Goal: Information Seeking & Learning: Check status

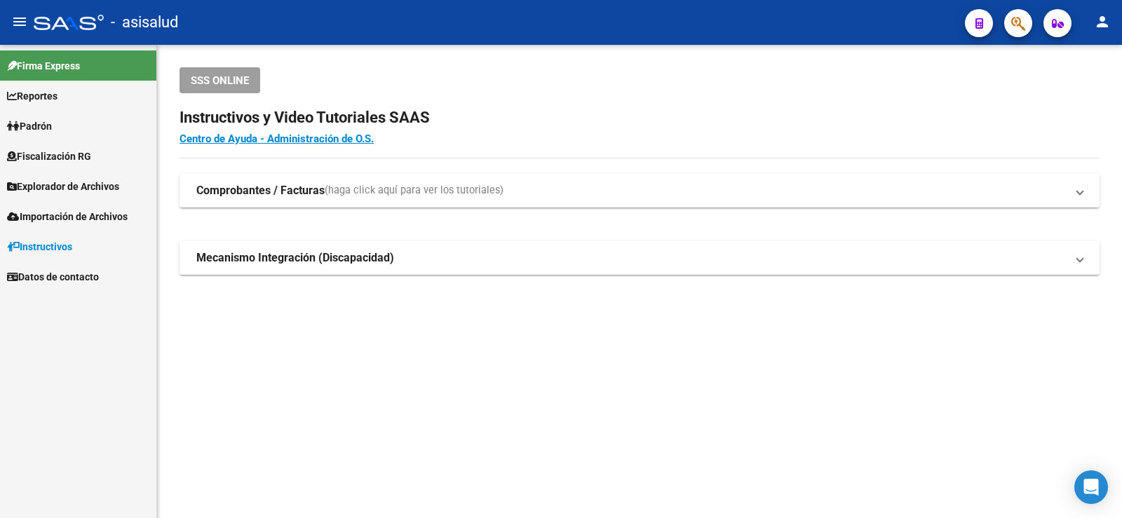
click at [40, 139] on link "Padrón" at bounding box center [78, 126] width 156 height 30
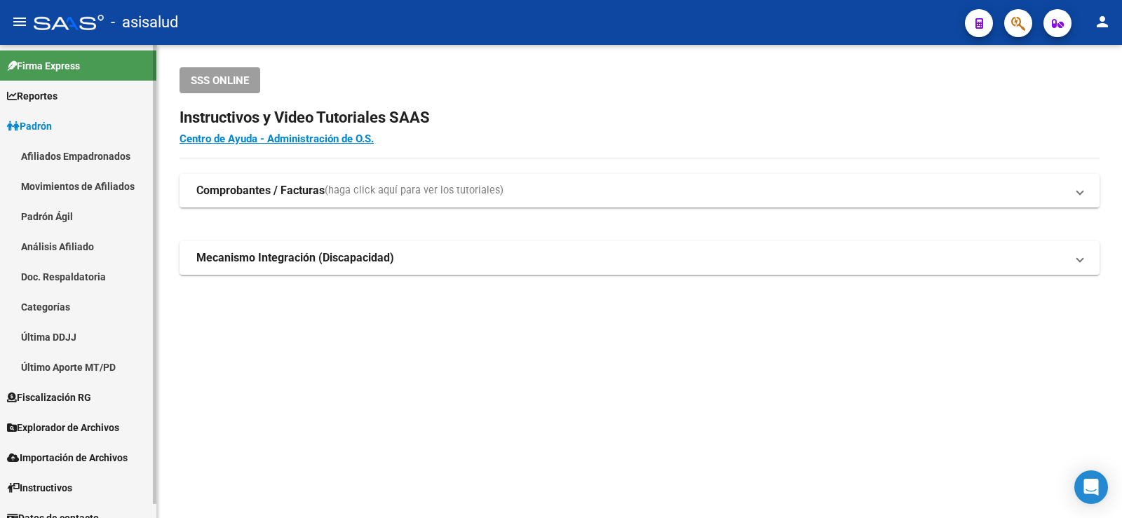
click at [83, 232] on link "Análisis Afiliado" at bounding box center [78, 246] width 156 height 30
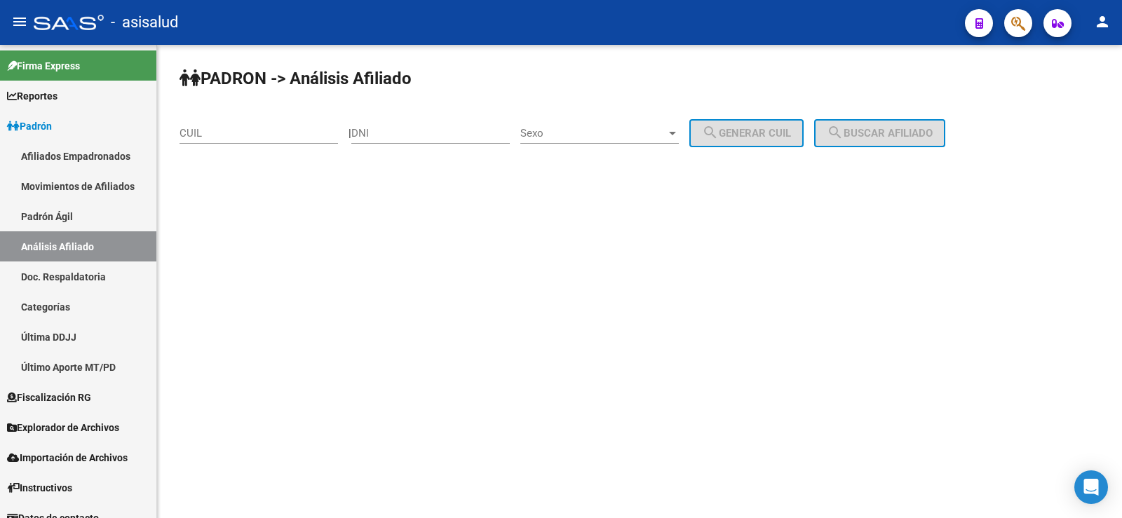
click at [210, 135] on input "CUIL" at bounding box center [258, 133] width 158 height 13
paste input "20-24638295-7"
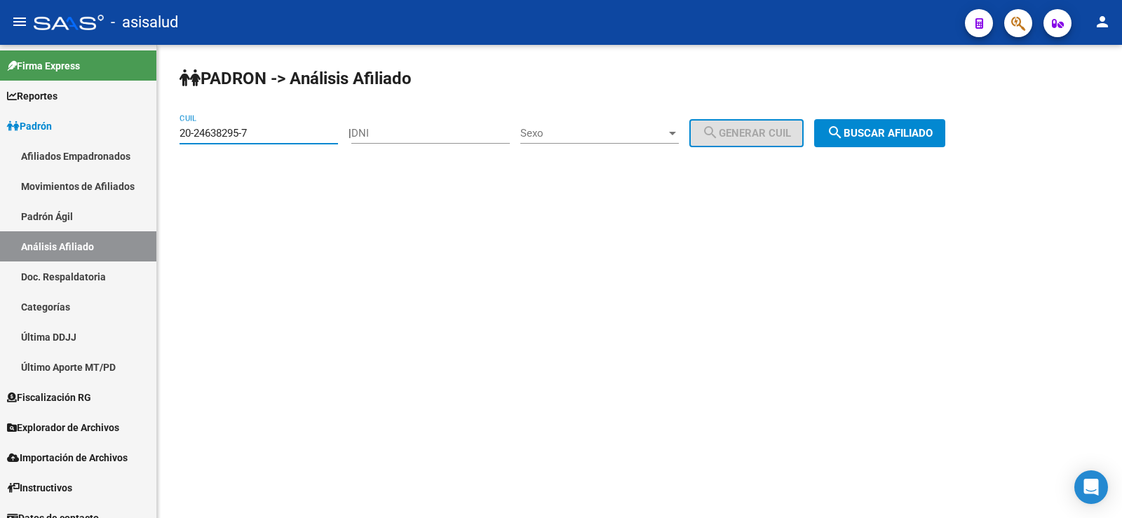
type input "20-24638295-7"
click at [875, 125] on button "search Buscar afiliado" at bounding box center [879, 133] width 131 height 28
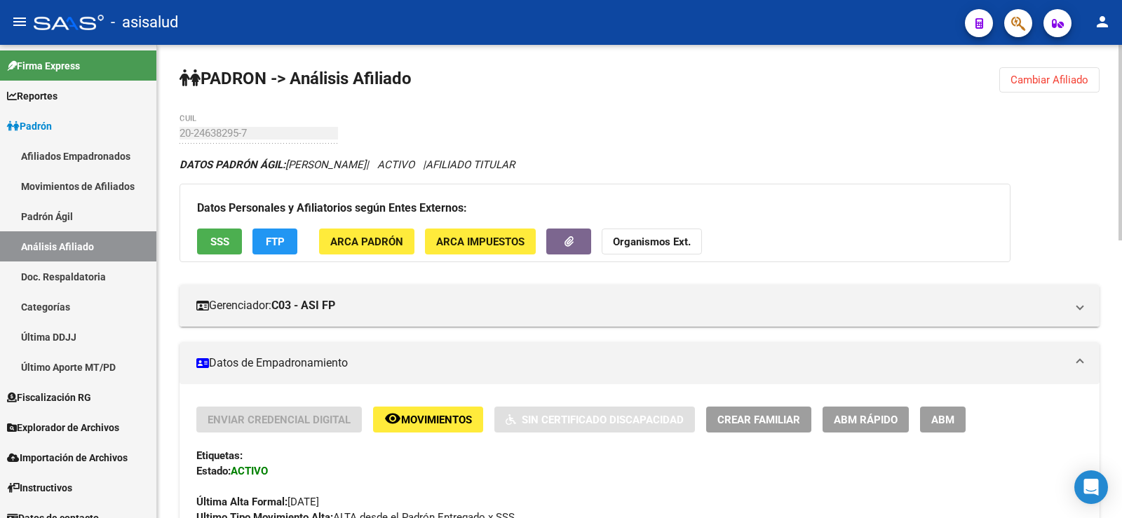
click at [1038, 74] on span "Cambiar Afiliado" at bounding box center [1049, 80] width 78 height 13
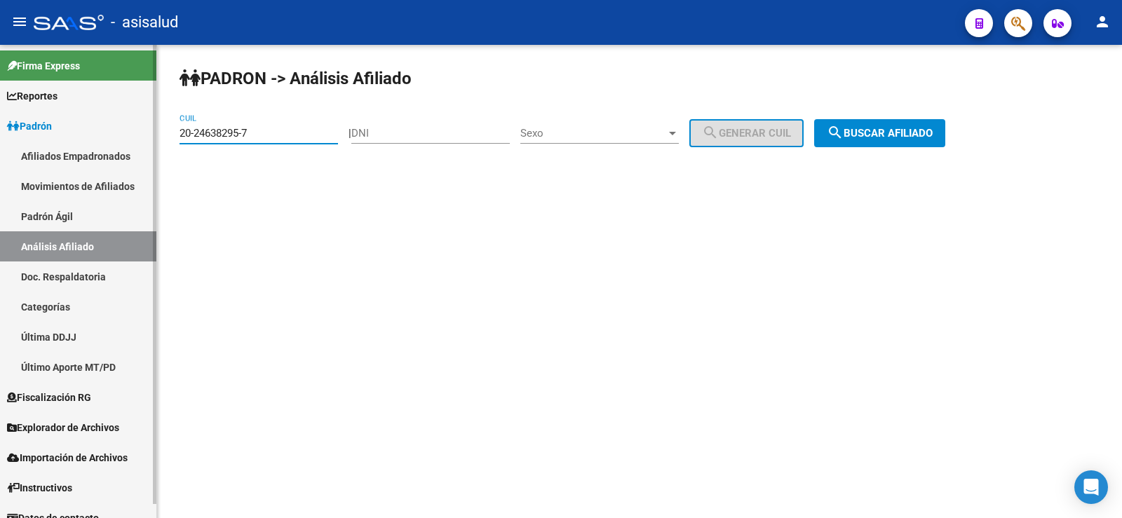
drag, startPoint x: 306, startPoint y: 131, endPoint x: 48, endPoint y: 156, distance: 259.1
click at [48, 156] on mat-sidenav-container "Firma Express Reportes Ingresos Devengados Análisis Histórico Detalles Transfer…" at bounding box center [561, 281] width 1122 height 473
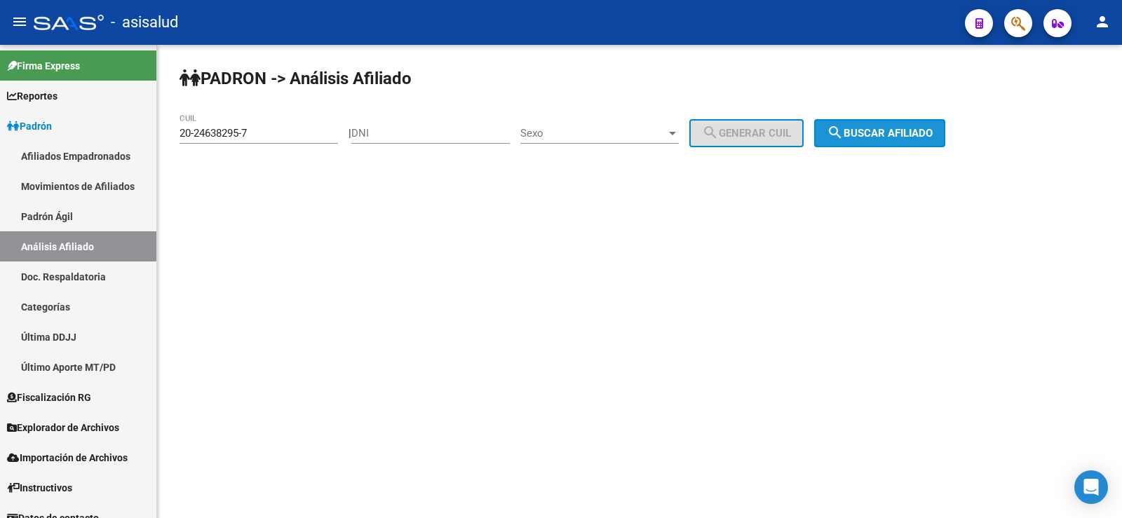
click at [890, 134] on span "search Buscar afiliado" at bounding box center [879, 133] width 106 height 13
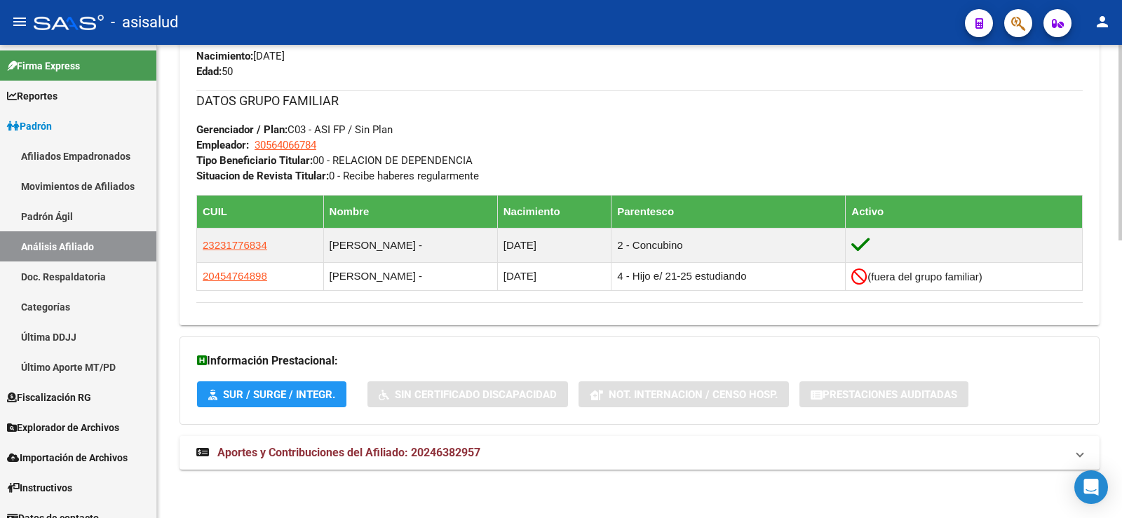
scroll to position [670, 0]
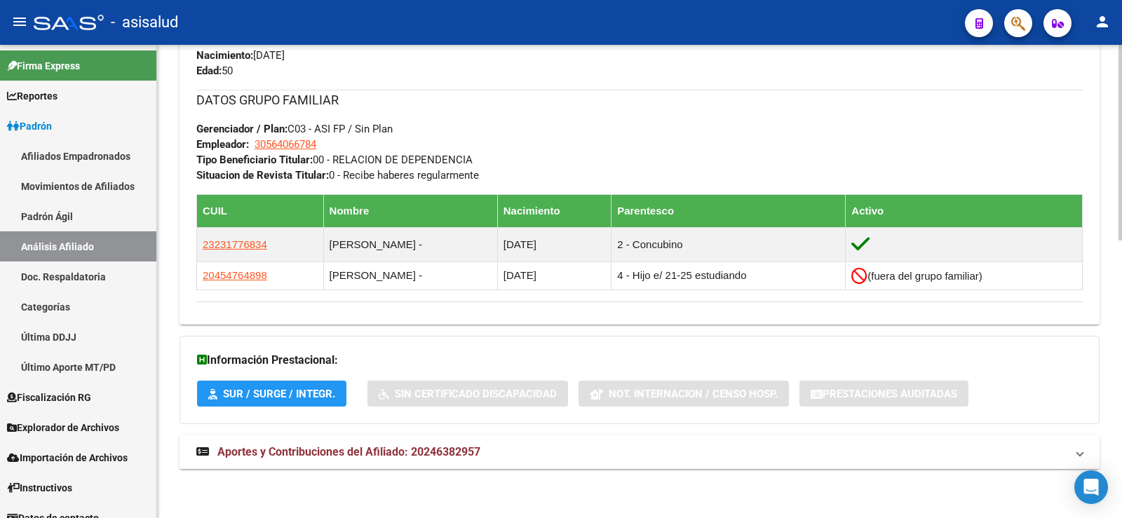
click at [400, 454] on span "Aportes y Contribuciones del Afiliado: 20246382957" at bounding box center [348, 451] width 263 height 13
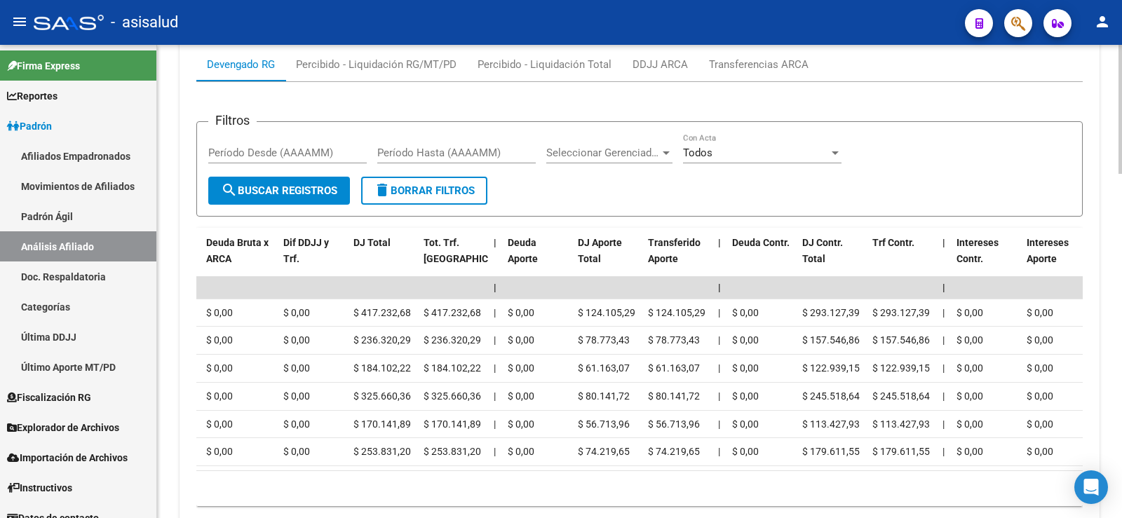
scroll to position [0, 0]
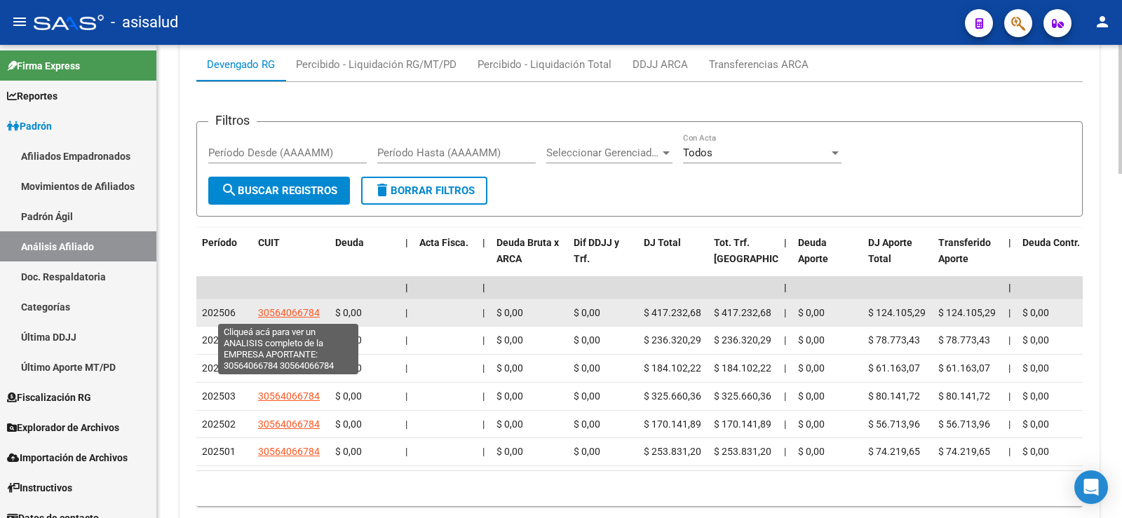
click at [292, 311] on span "30564066784" at bounding box center [289, 312] width 62 height 11
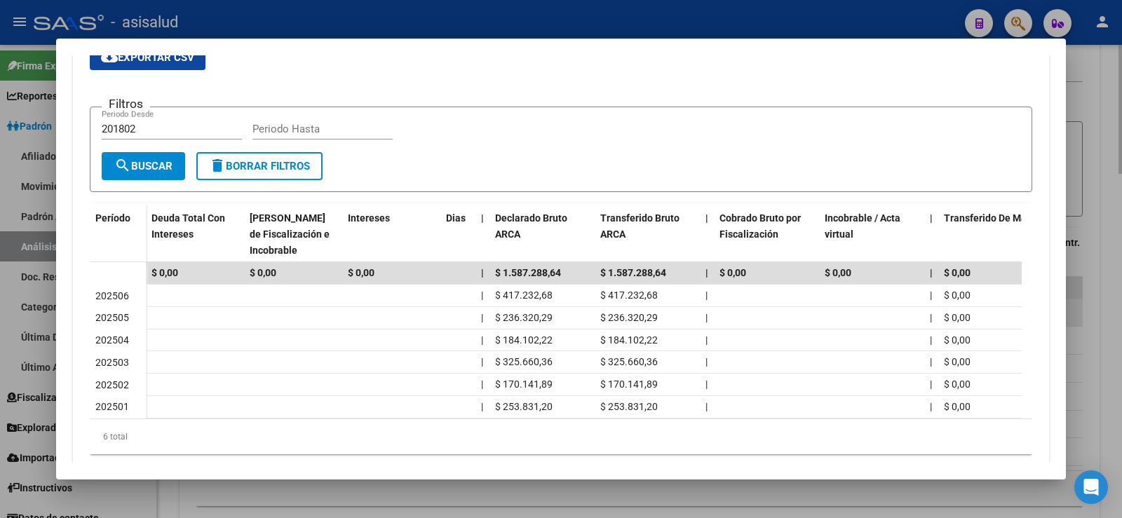
scroll to position [280, 0]
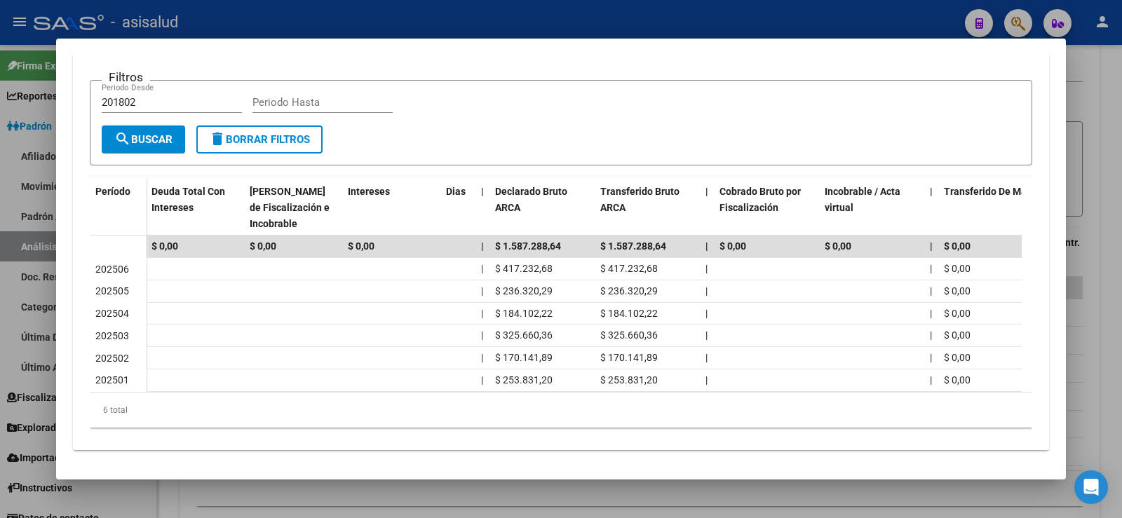
click at [451, 17] on div at bounding box center [561, 259] width 1122 height 518
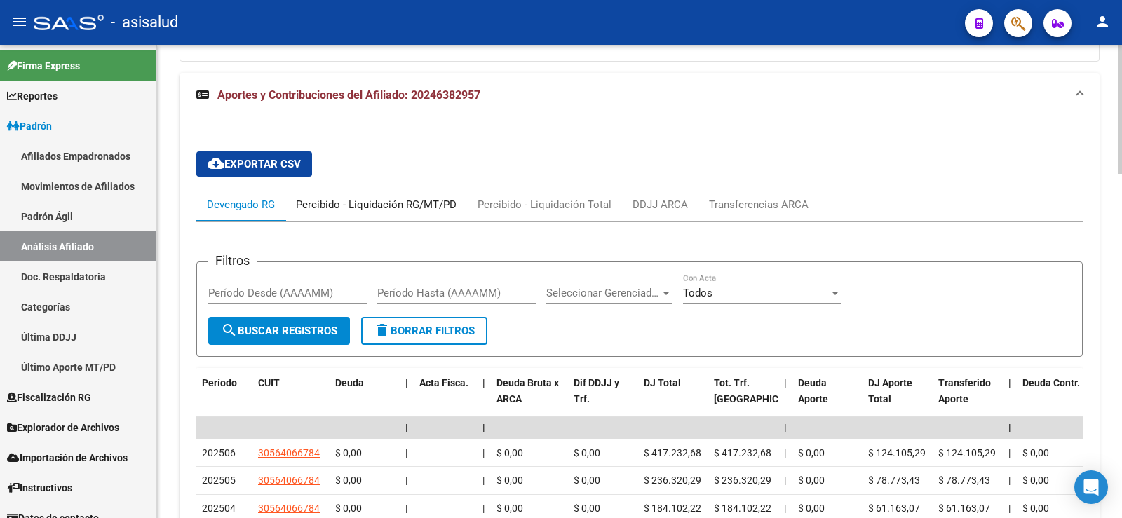
click at [372, 209] on div "Percibido - Liquidación RG/MT/PD" at bounding box center [376, 204] width 161 height 15
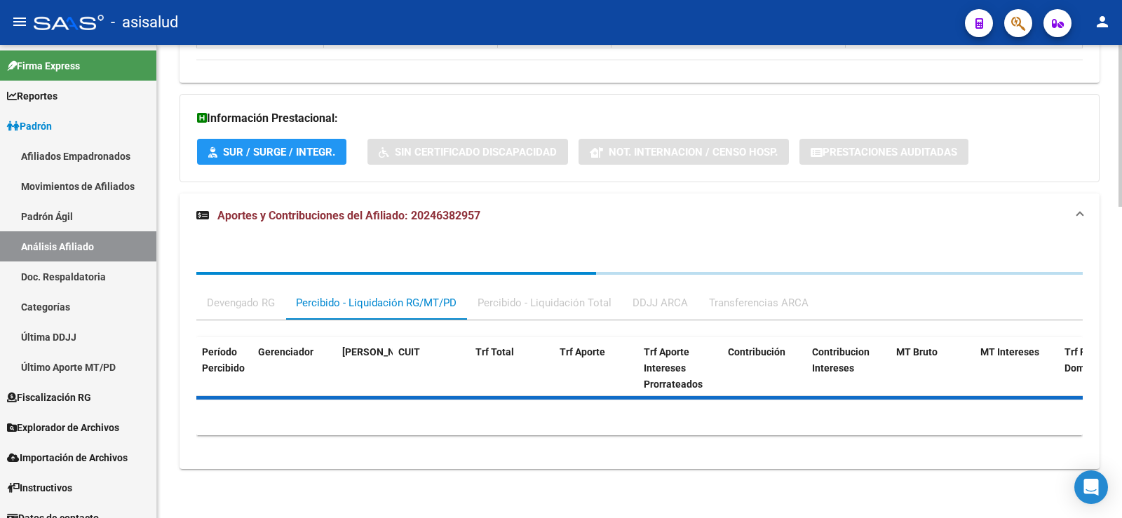
scroll to position [1033, 0]
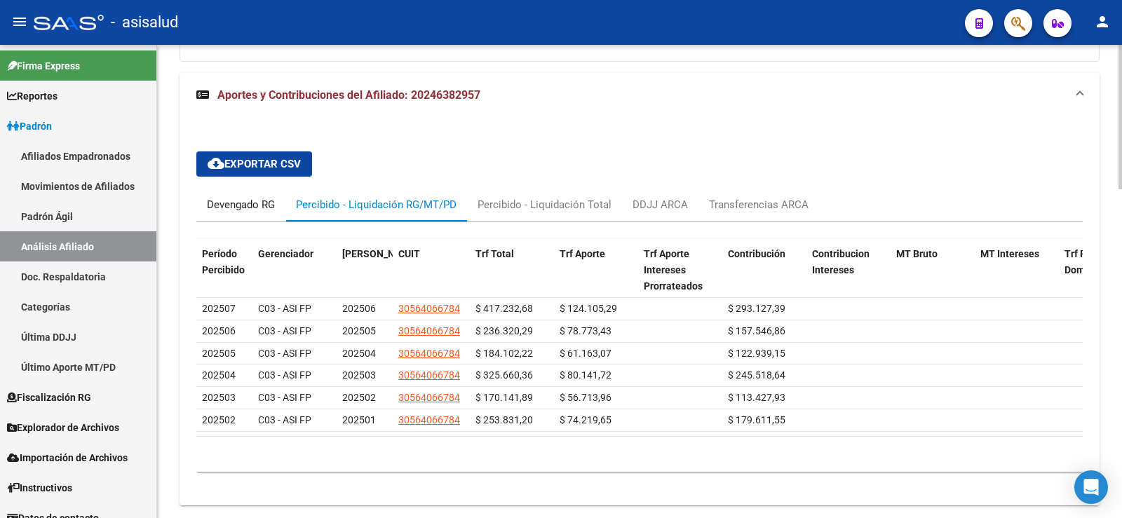
click at [230, 200] on div "Devengado RG" at bounding box center [241, 204] width 68 height 15
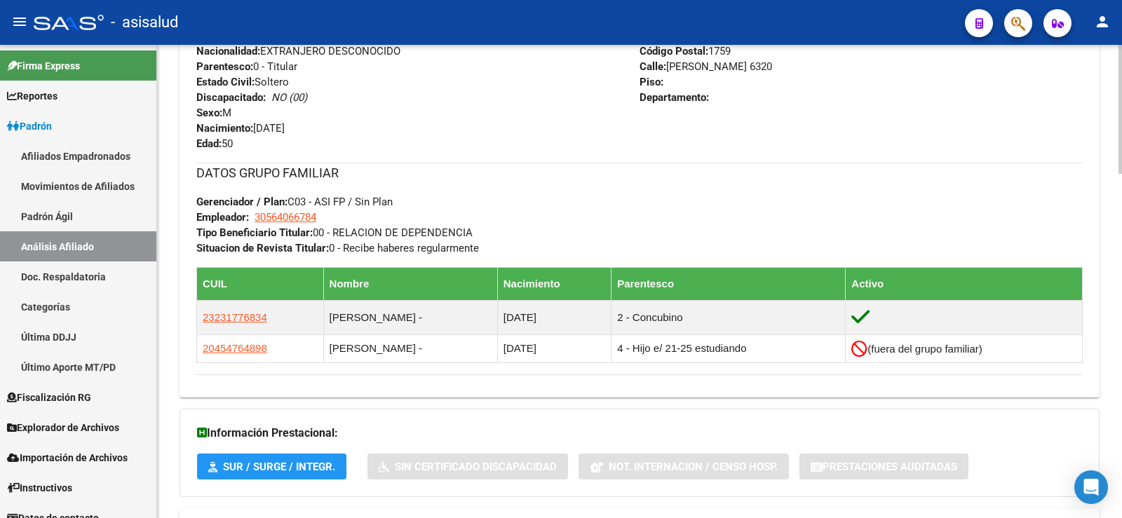
scroll to position [542, 0]
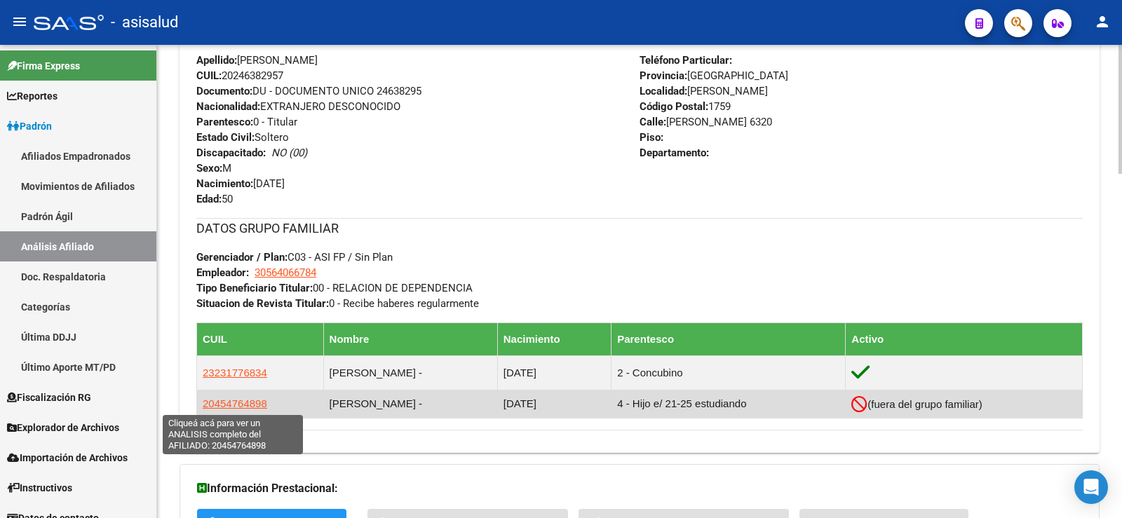
click at [240, 400] on span "20454764898" at bounding box center [235, 403] width 64 height 12
type textarea "20454764898"
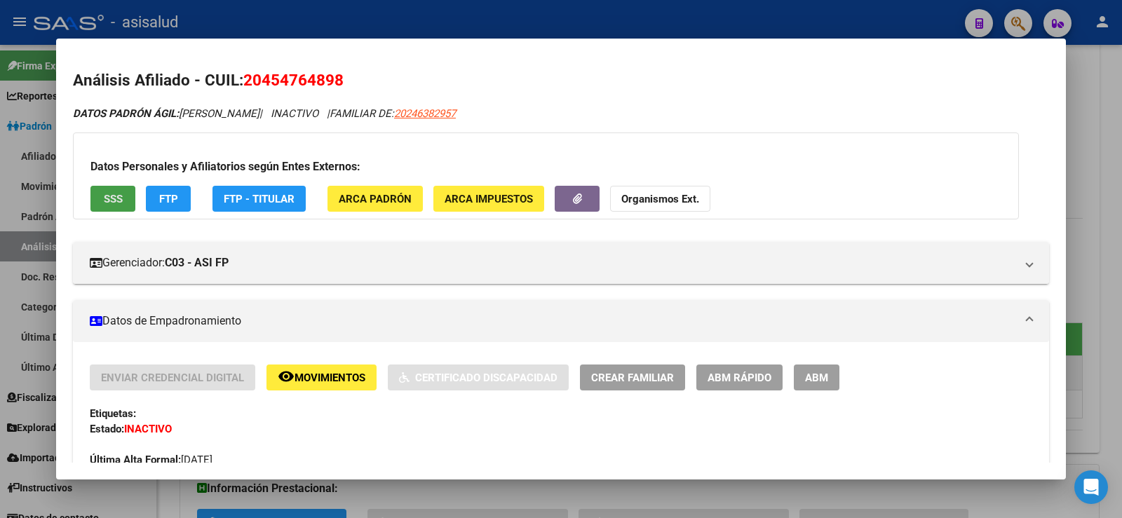
click at [124, 196] on button "SSS" at bounding box center [112, 199] width 45 height 26
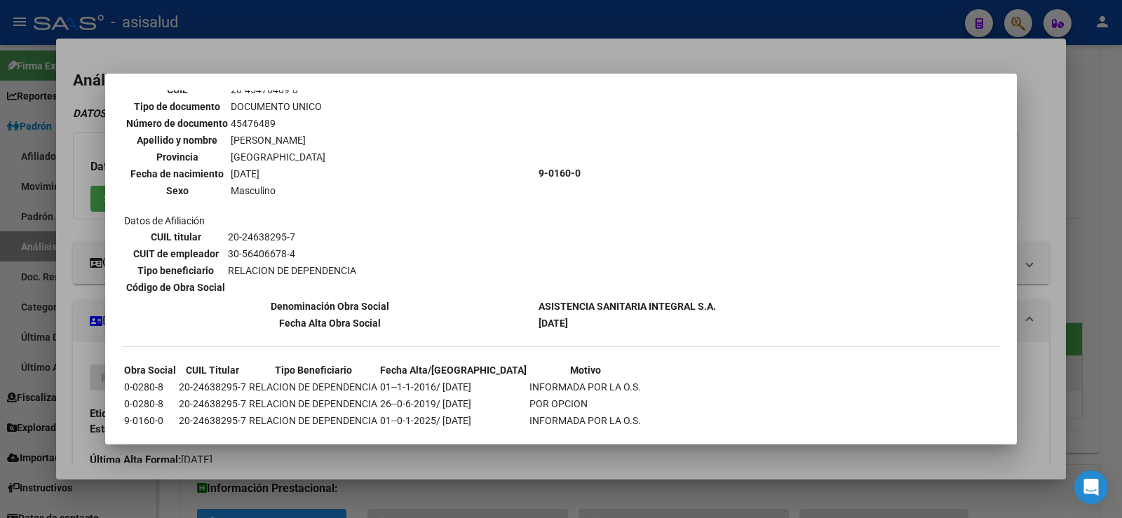
scroll to position [901, 0]
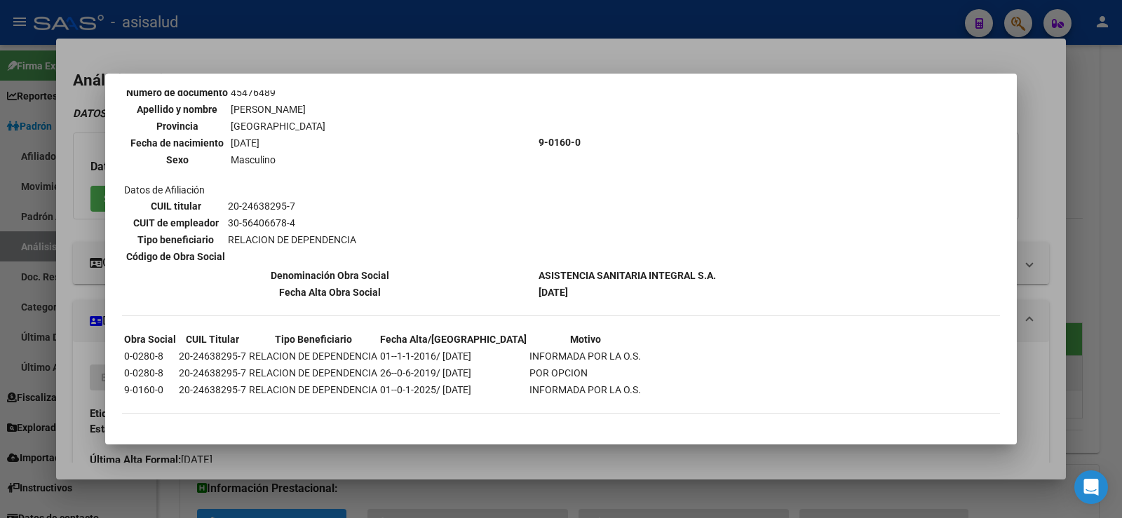
click at [573, 50] on div at bounding box center [561, 259] width 1122 height 518
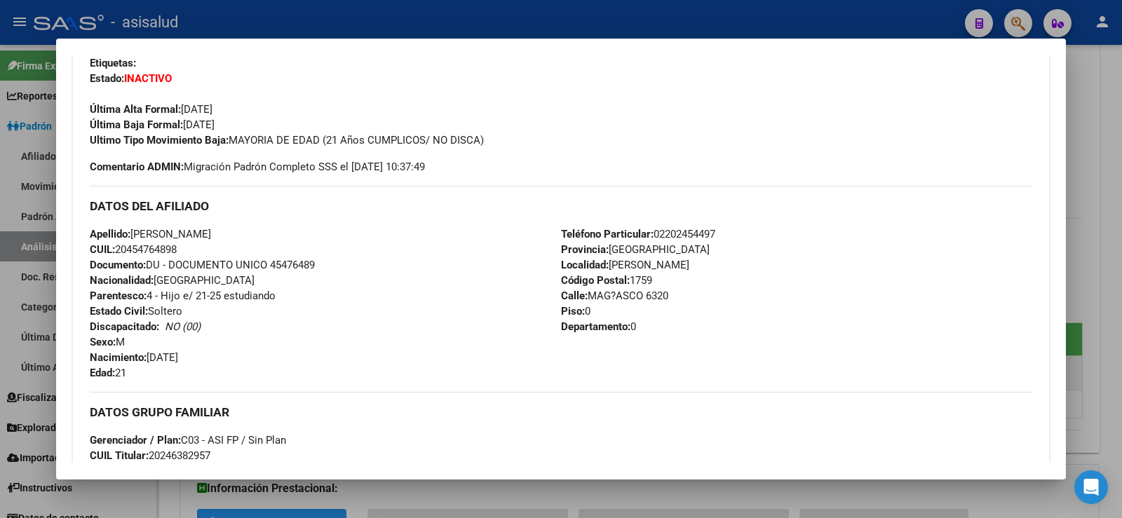
scroll to position [0, 0]
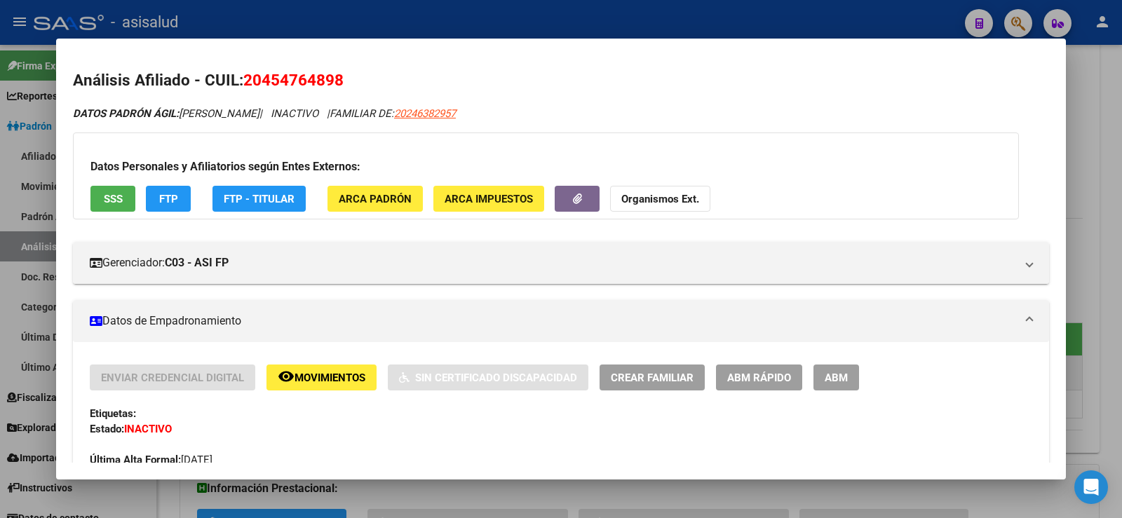
click at [184, 198] on button "FTP" at bounding box center [168, 199] width 45 height 26
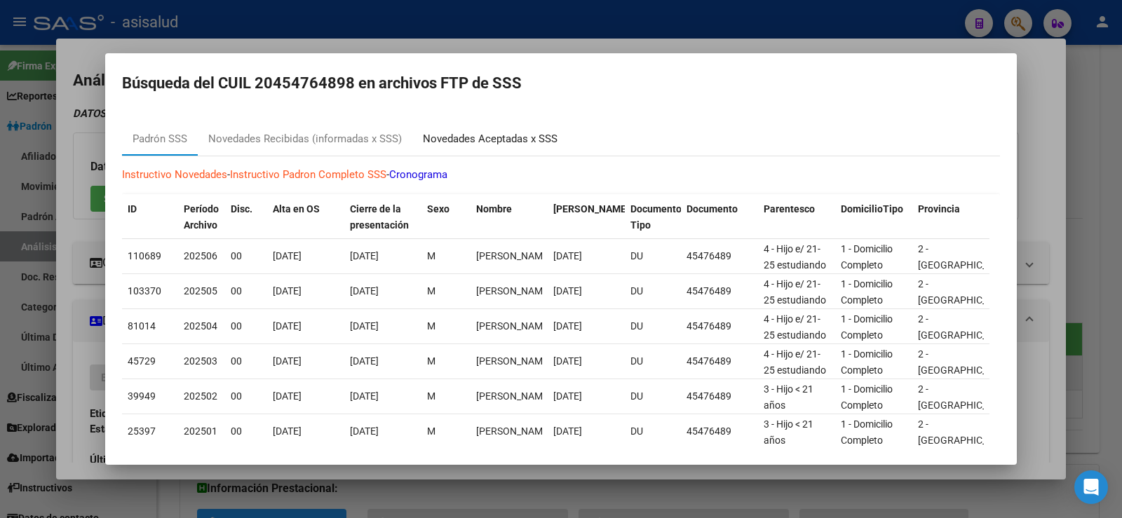
click at [495, 139] on div "Novedades Aceptadas x SSS" at bounding box center [490, 139] width 135 height 16
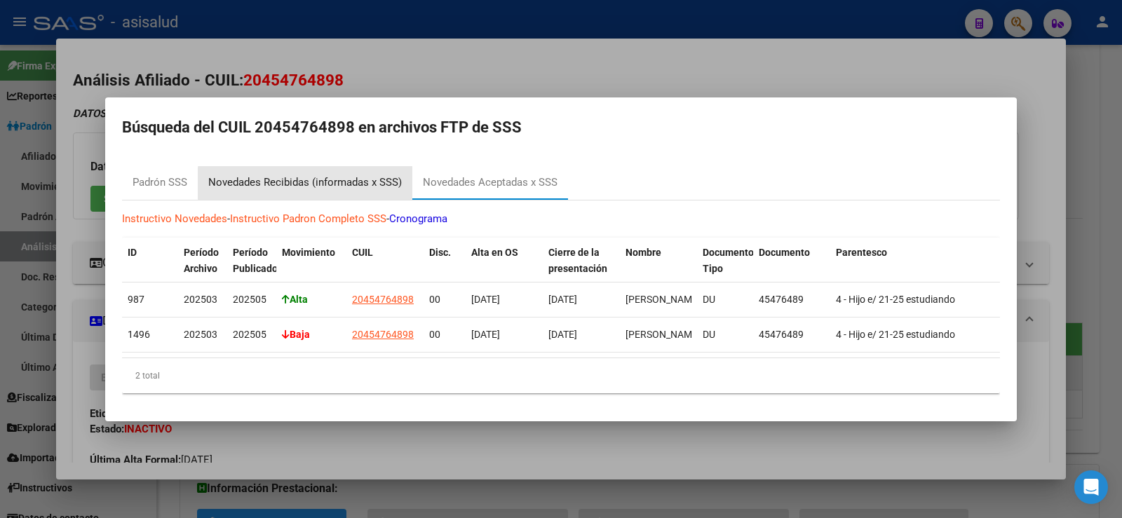
click at [356, 178] on div "Novedades Recibidas (informadas x SSS)" at bounding box center [304, 183] width 193 height 16
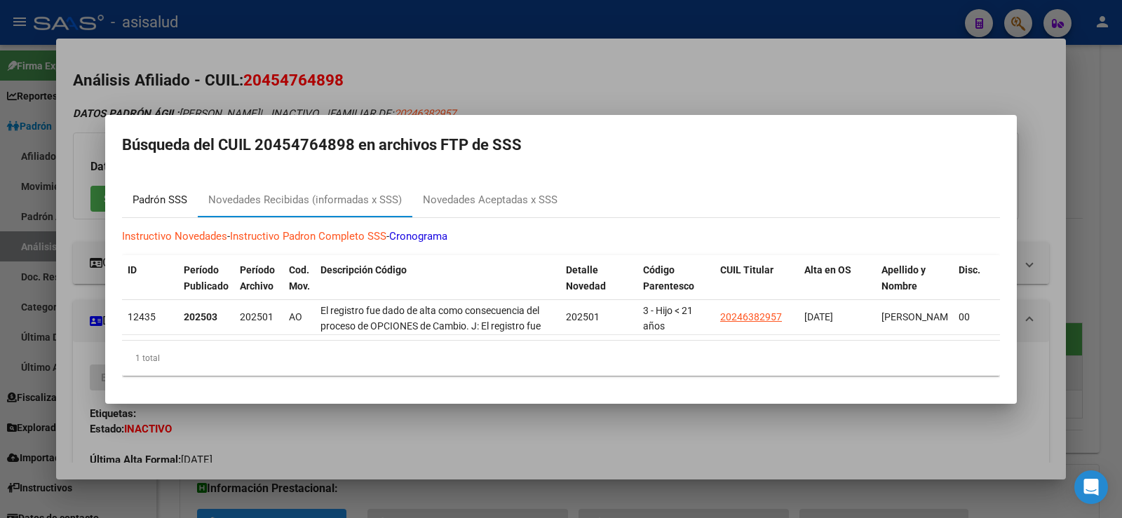
click at [174, 192] on div "Padrón SSS" at bounding box center [159, 200] width 55 height 16
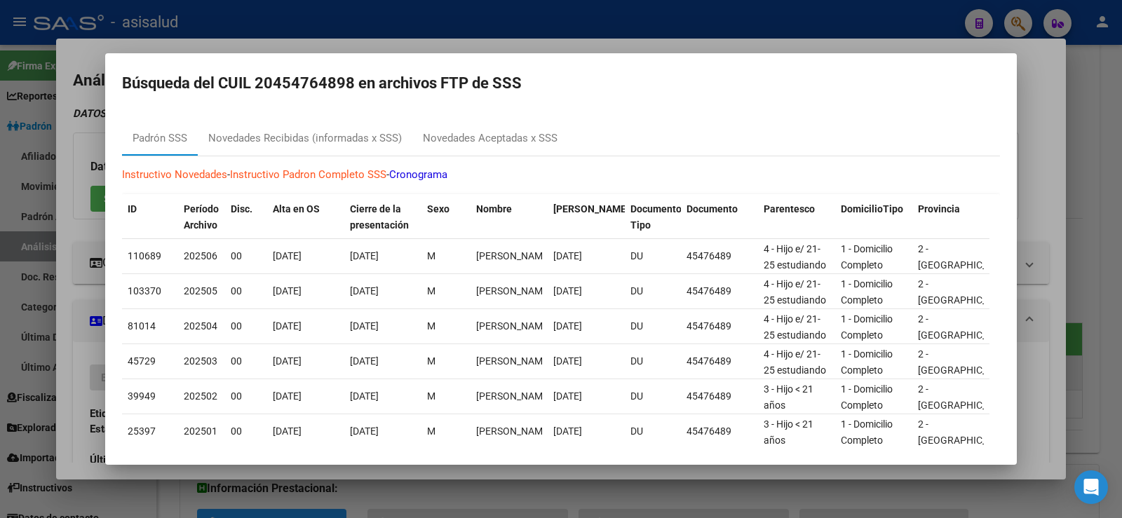
click at [550, 43] on div at bounding box center [561, 259] width 1122 height 518
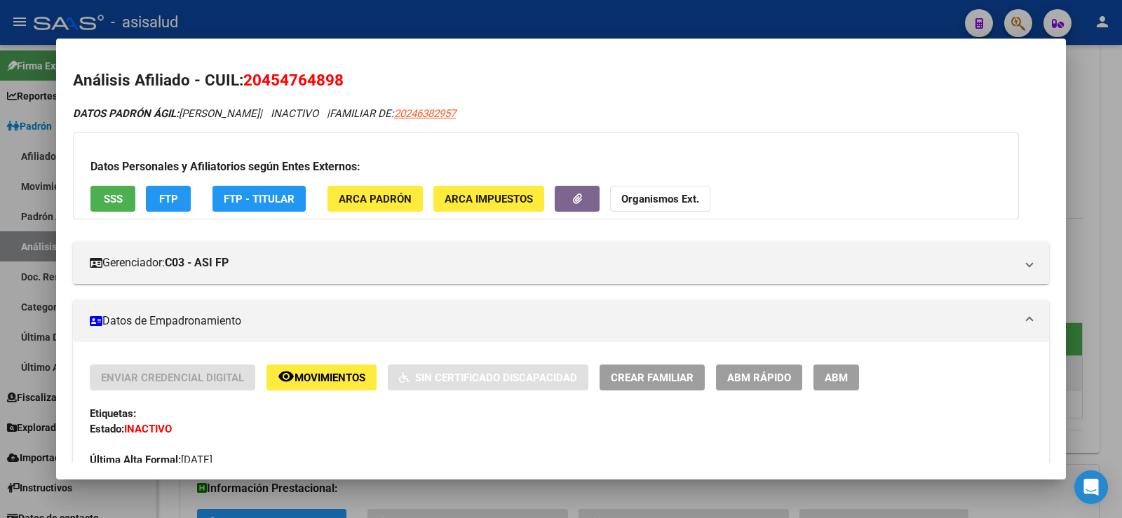
click at [550, 21] on div at bounding box center [561, 259] width 1122 height 518
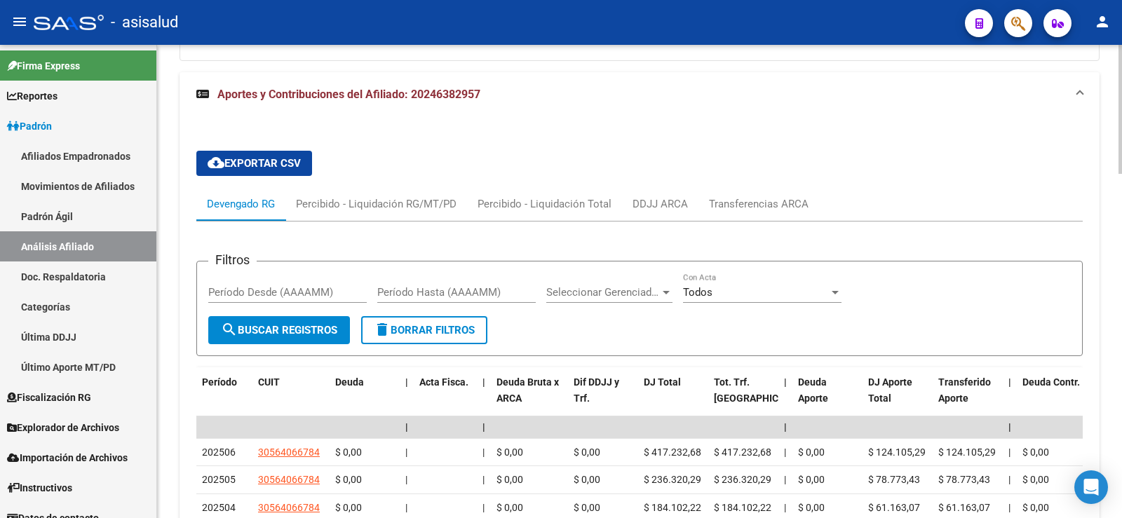
scroll to position [1033, 0]
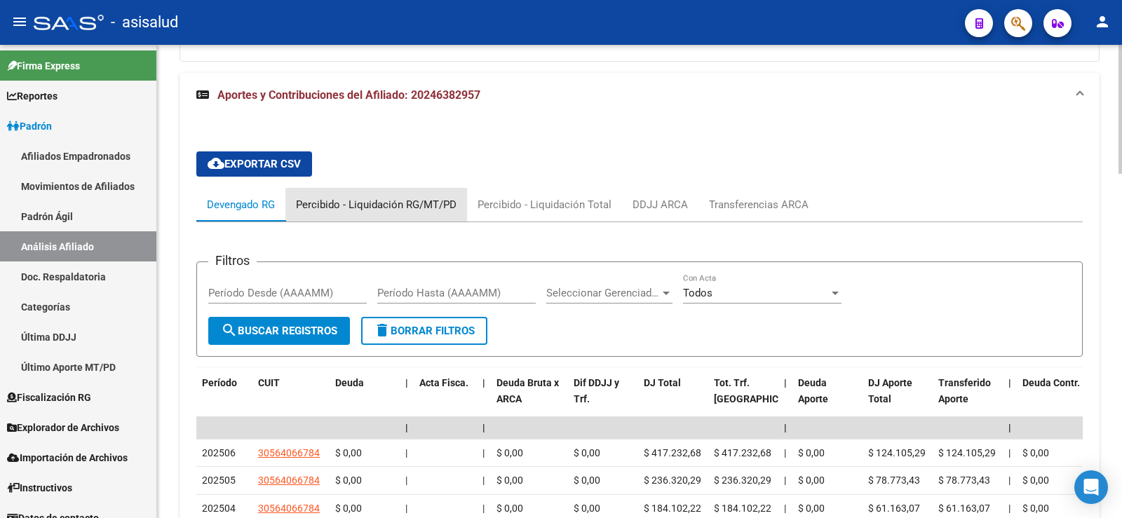
click at [381, 198] on div "Percibido - Liquidación RG/MT/PD" at bounding box center [376, 204] width 161 height 15
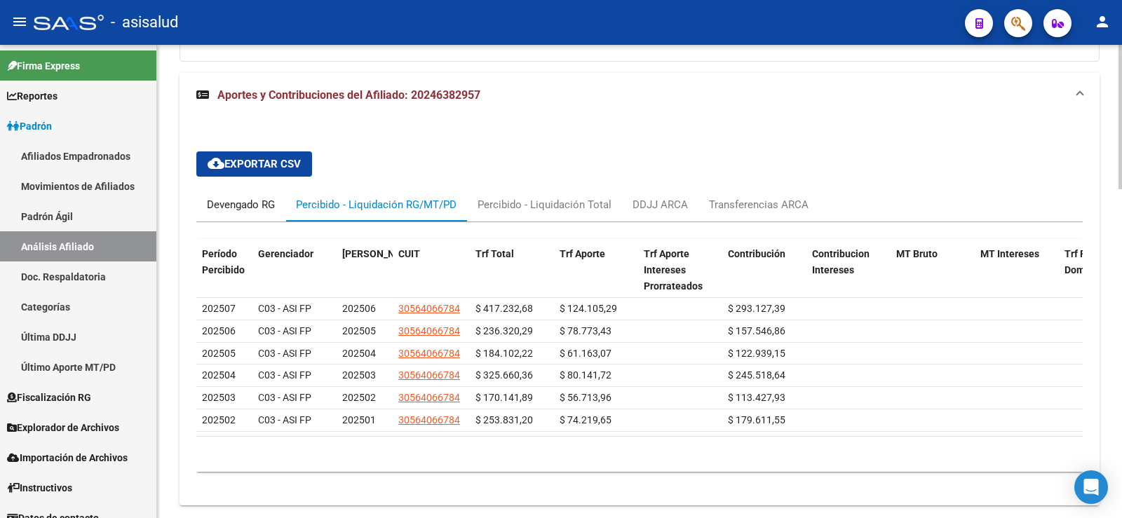
click at [231, 205] on div "Devengado RG" at bounding box center [241, 204] width 68 height 15
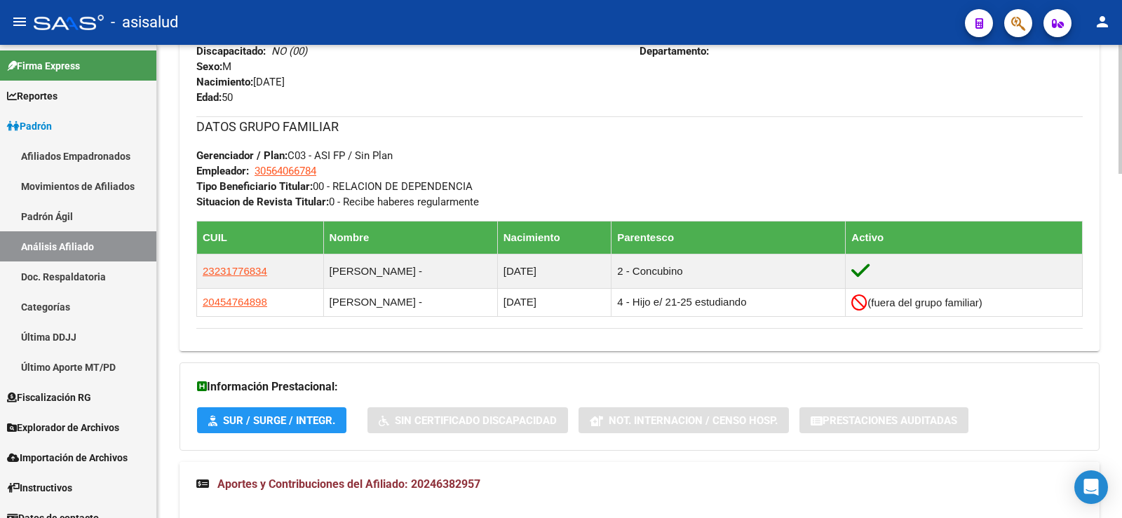
scroll to position [612, 0]
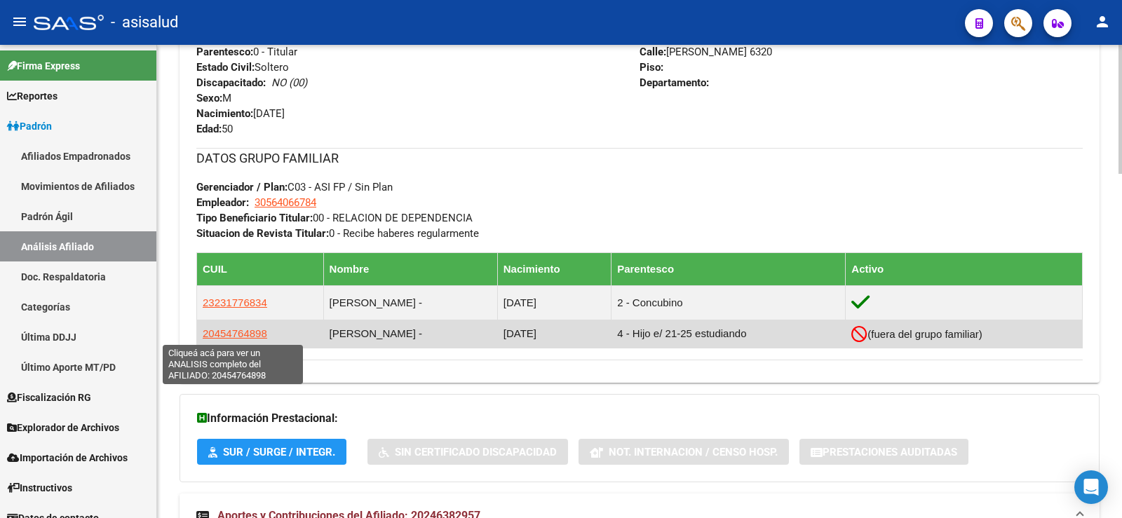
click at [238, 337] on span "20454764898" at bounding box center [235, 333] width 64 height 12
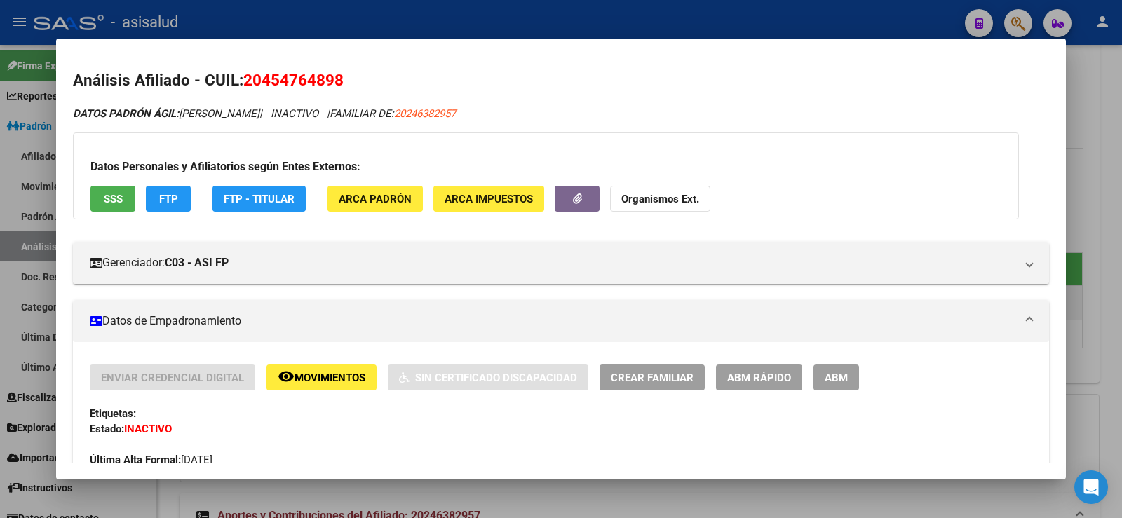
scroll to position [210, 0]
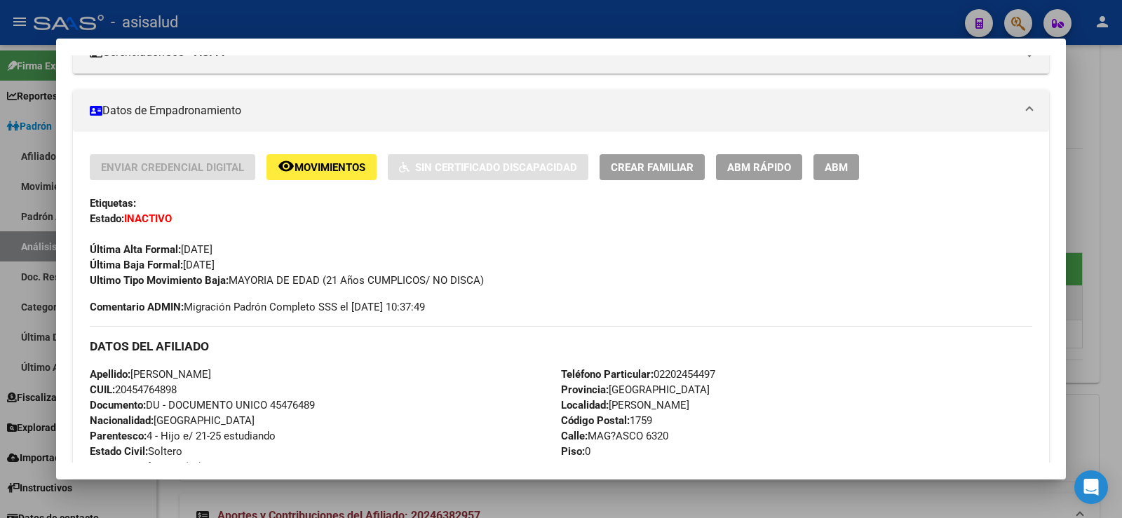
click at [318, 161] on span "Movimientos" at bounding box center [329, 167] width 71 height 13
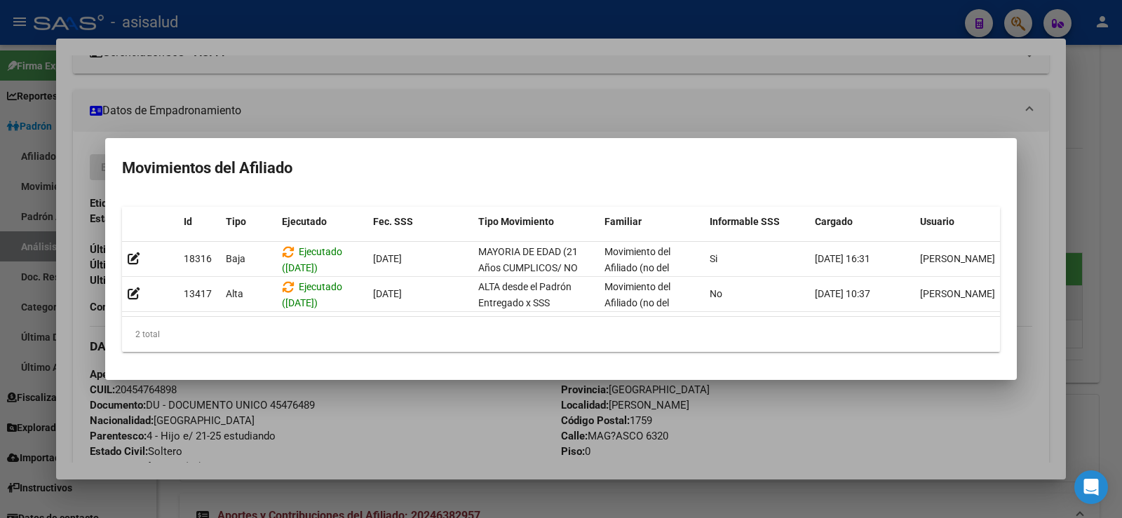
click at [437, 430] on div at bounding box center [561, 259] width 1122 height 518
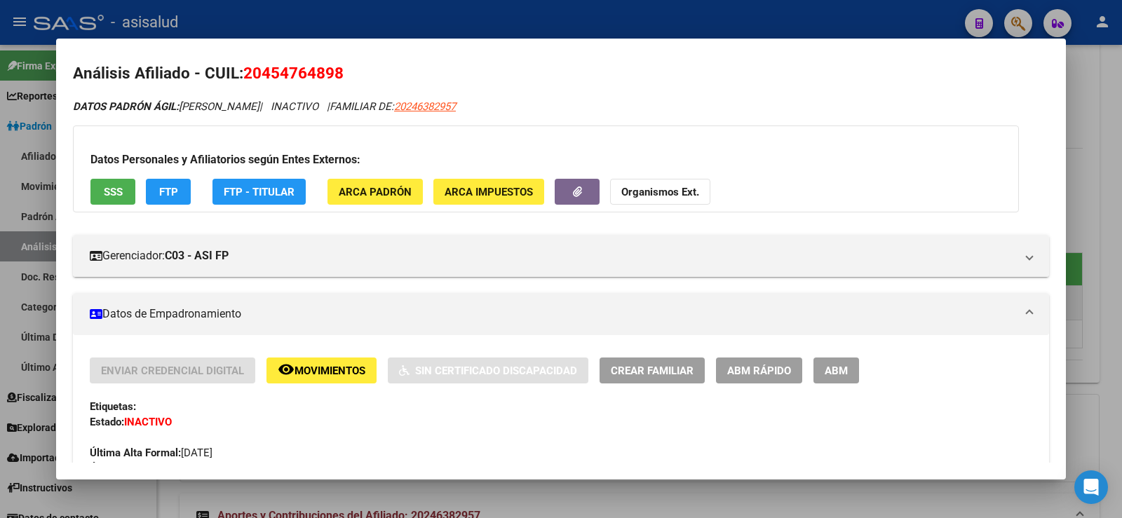
scroll to position [0, 0]
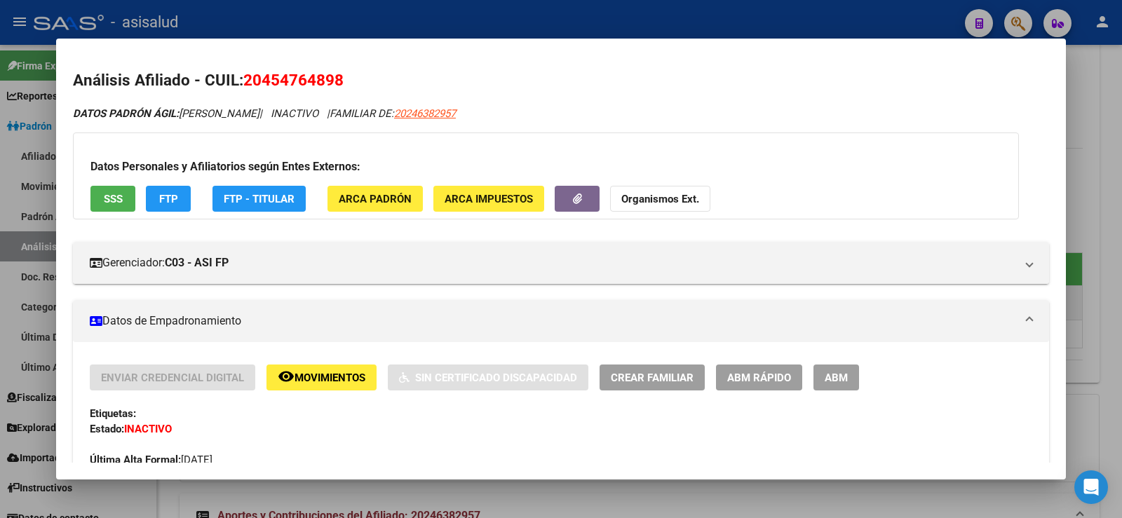
click at [178, 195] on button "FTP" at bounding box center [168, 199] width 45 height 26
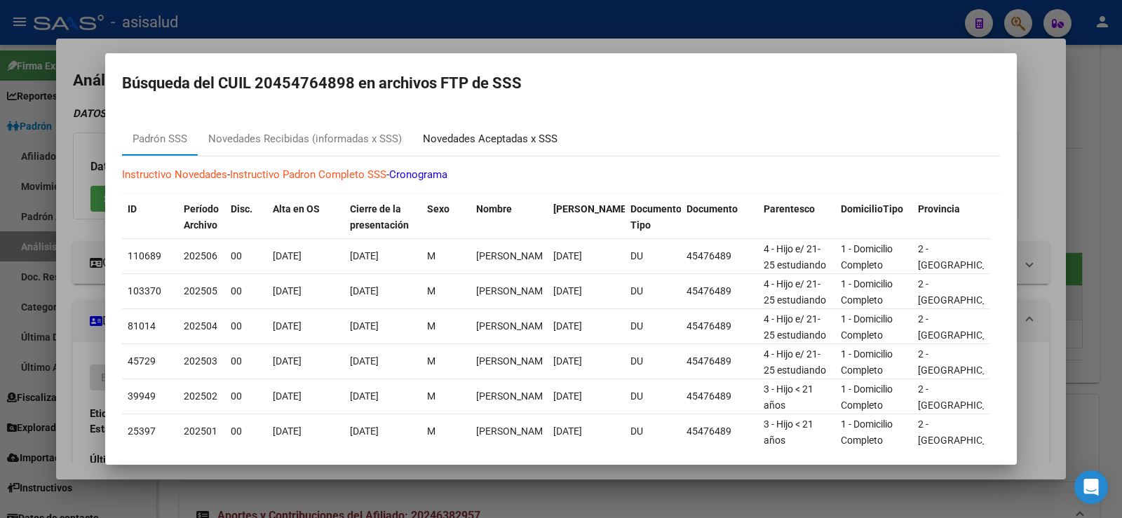
click at [478, 139] on div "Novedades Aceptadas x SSS" at bounding box center [490, 139] width 135 height 16
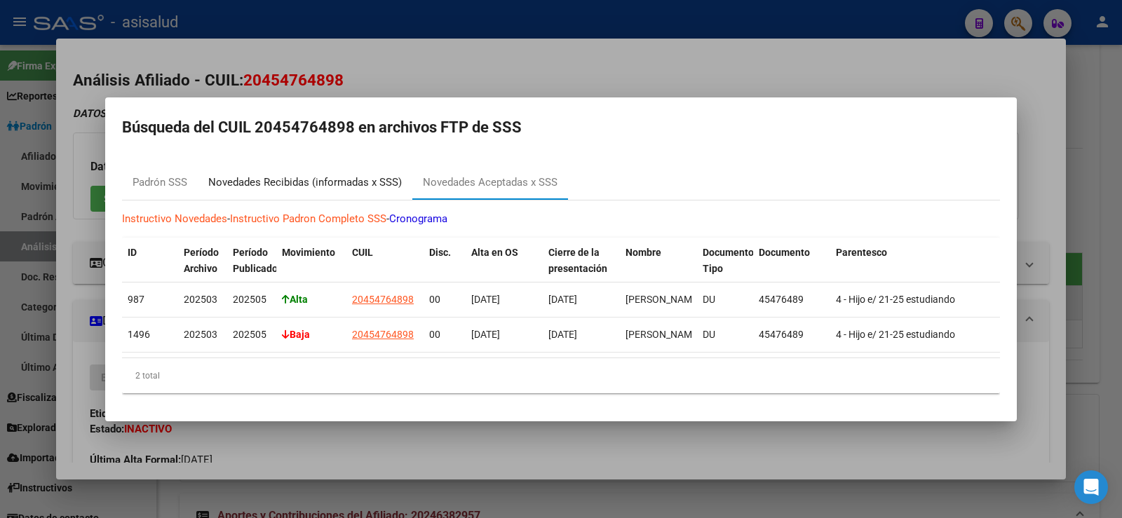
click at [282, 176] on div "Novedades Recibidas (informadas x SSS)" at bounding box center [304, 183] width 193 height 16
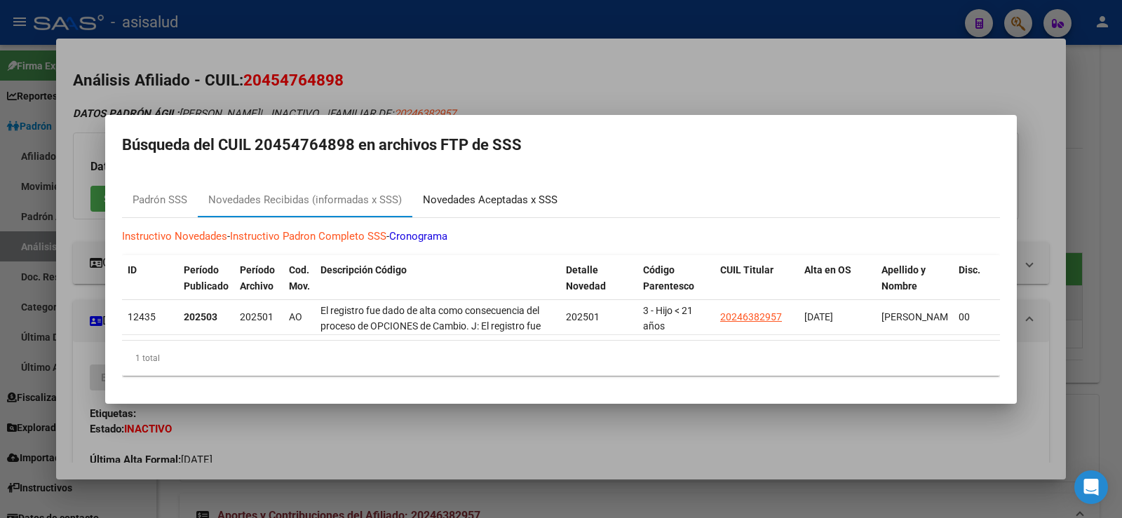
drag, startPoint x: 522, startPoint y: 188, endPoint x: 504, endPoint y: 200, distance: 21.6
click at [521, 192] on div "Novedades Aceptadas x SSS" at bounding box center [490, 200] width 135 height 16
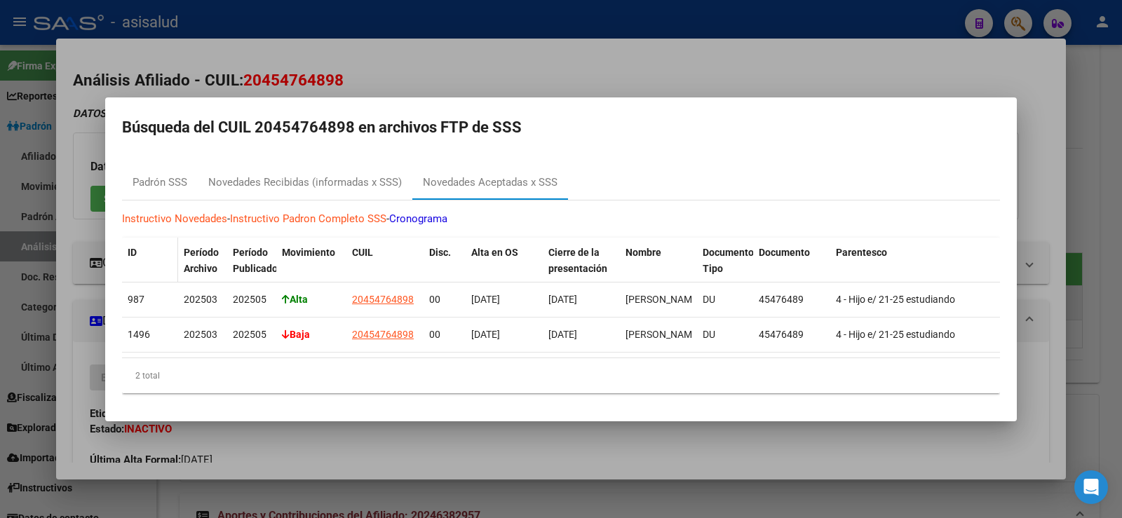
click at [133, 247] on span "ID" at bounding box center [132, 252] width 9 height 11
click at [146, 251] on div "ID" at bounding box center [150, 253] width 45 height 16
click at [156, 179] on div "Padrón SSS" at bounding box center [159, 183] width 55 height 16
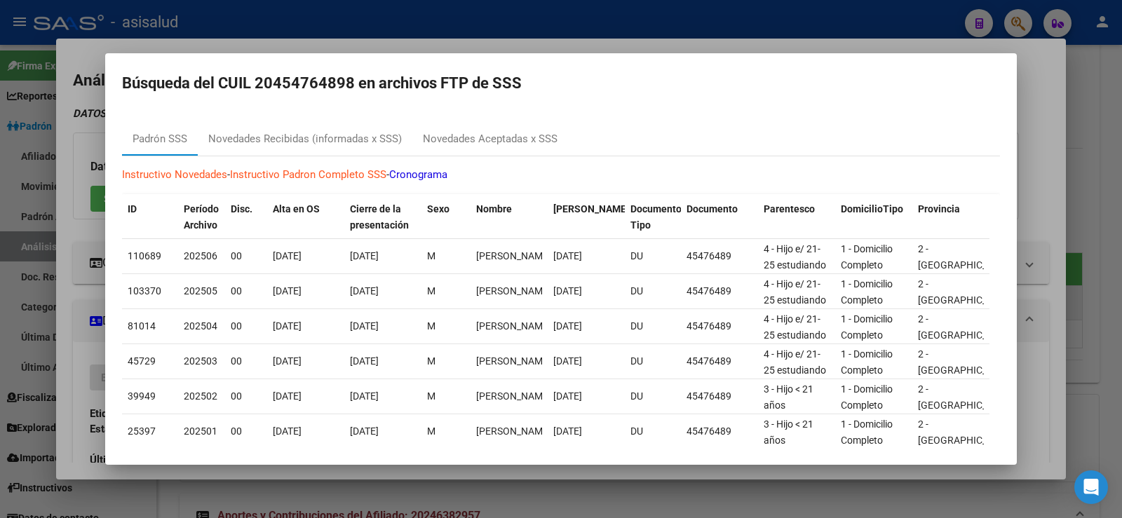
click at [1026, 105] on div at bounding box center [561, 259] width 1122 height 518
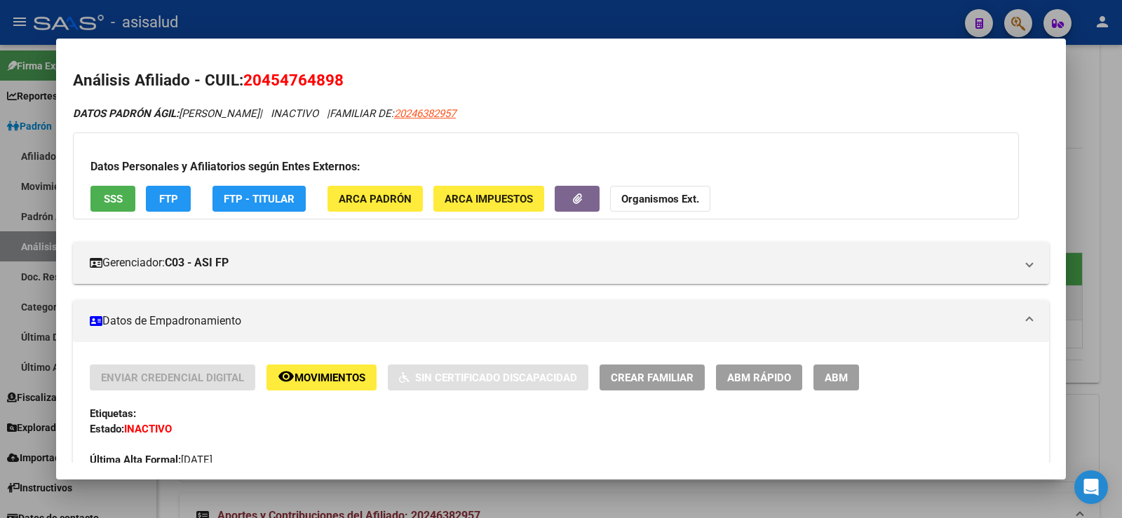
click at [1099, 123] on div at bounding box center [561, 259] width 1122 height 518
